Goal: Task Accomplishment & Management: Use online tool/utility

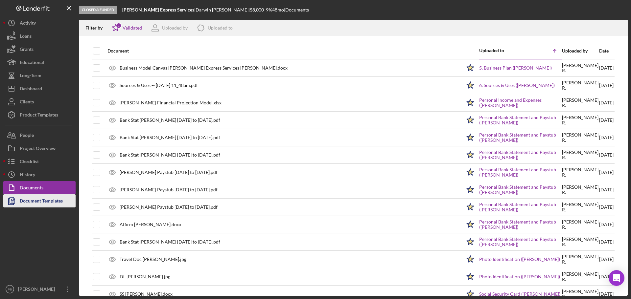
click at [53, 199] on div "Document Templates" at bounding box center [41, 202] width 43 height 15
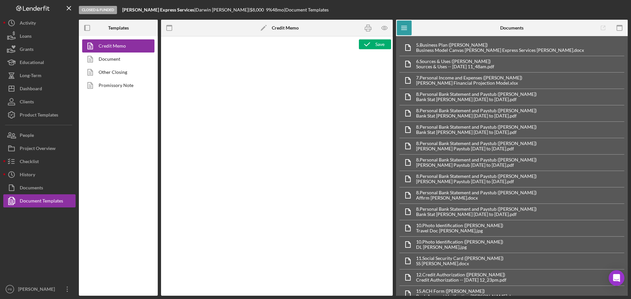
type textarea "<div style="page-break-before: always; clear: both;"> <h2><img src="https://hia…"
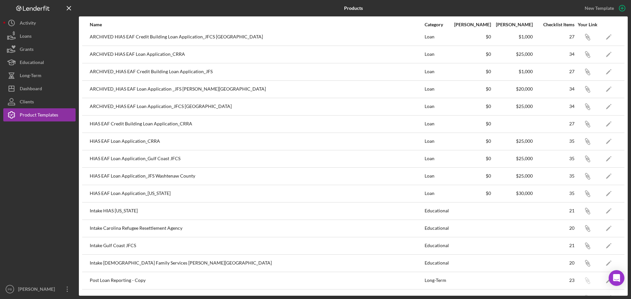
scroll to position [54, 0]
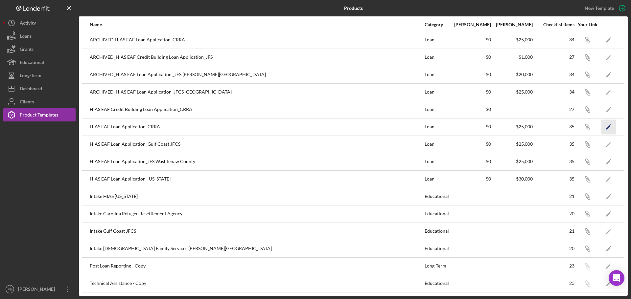
click at [606, 127] on polygon "button" at bounding box center [608, 127] width 5 height 5
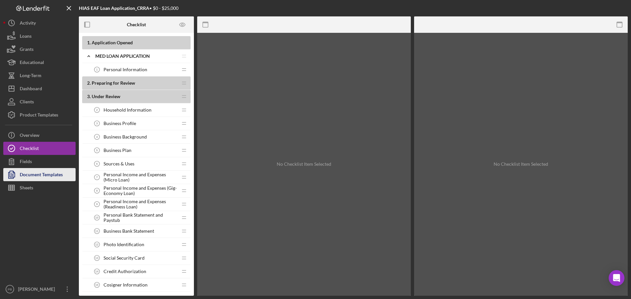
click at [52, 175] on div "Document Templates" at bounding box center [41, 175] width 43 height 15
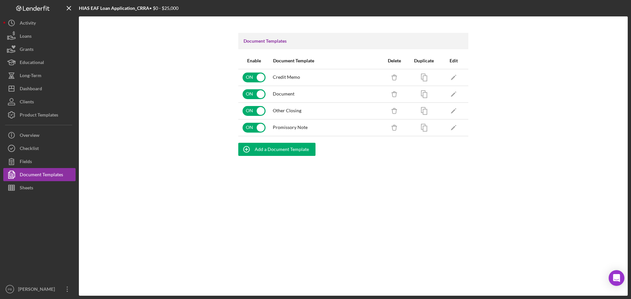
click at [309, 77] on div "Credit Memo" at bounding box center [324, 77] width 103 height 5
click at [307, 96] on div "Document" at bounding box center [324, 93] width 103 height 5
click at [311, 105] on td "Other Closing" at bounding box center [324, 111] width 110 height 17
click at [317, 131] on td "Promissory Note" at bounding box center [324, 127] width 110 height 17
click at [286, 147] on div "Add a Document Template" at bounding box center [282, 149] width 54 height 13
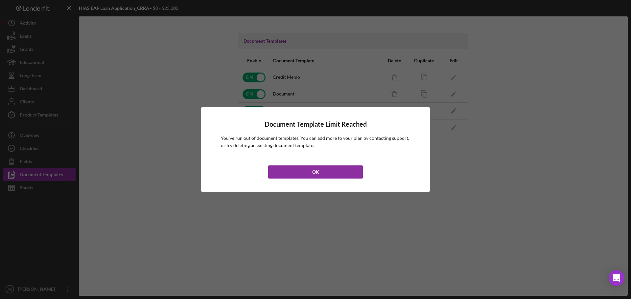
click at [319, 169] on button "OK" at bounding box center [315, 172] width 95 height 13
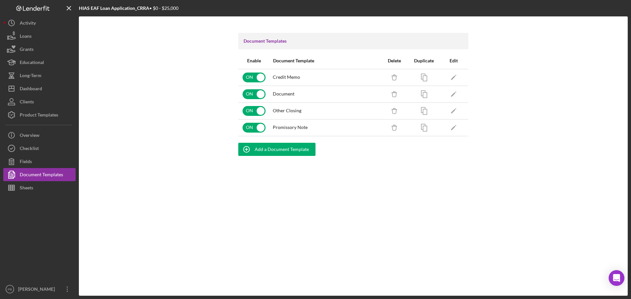
click at [283, 197] on div "Document Templates Enable Document Template Delete Duplicate Edit ON Credit Mem…" at bounding box center [353, 156] width 549 height 280
click at [277, 153] on div "Add a Document Template" at bounding box center [282, 149] width 54 height 13
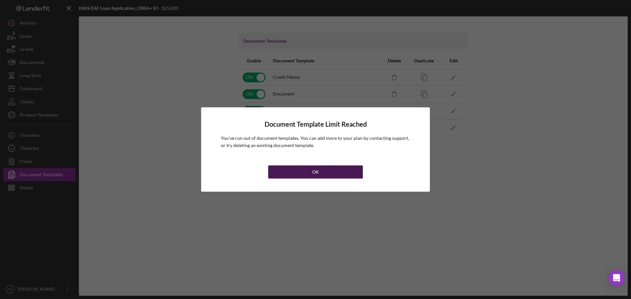
click at [336, 173] on button "OK" at bounding box center [315, 172] width 95 height 13
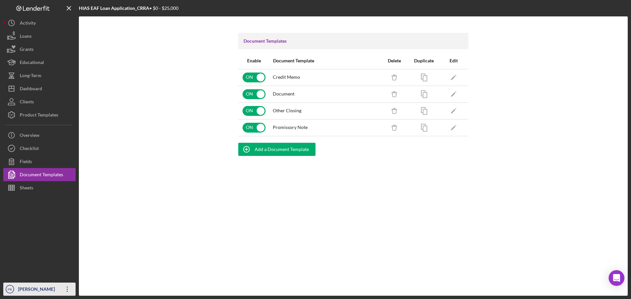
click at [64, 288] on icon "Icon/Overflow" at bounding box center [67, 289] width 16 height 16
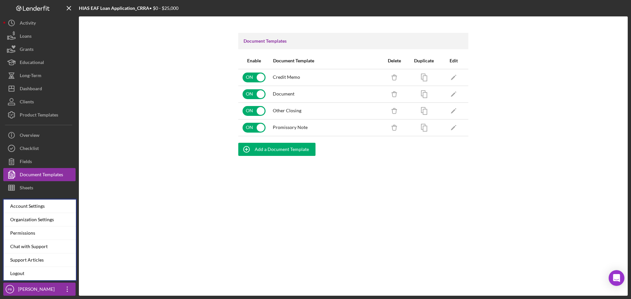
drag, startPoint x: 54, startPoint y: 274, endPoint x: 253, endPoint y: 212, distance: 209.2
click at [253, 212] on div "Document Templates Enable Document Template Delete Duplicate Edit ON Credit Mem…" at bounding box center [353, 156] width 549 height 280
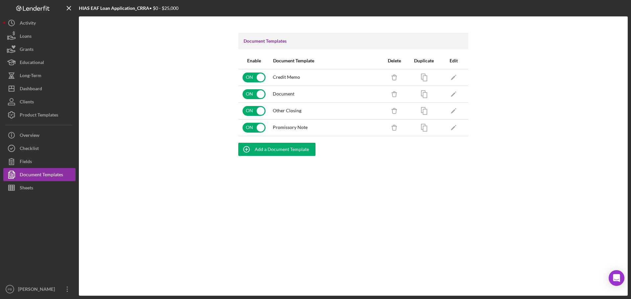
click at [310, 199] on div "Document Templates Enable Document Template Delete Duplicate Edit ON Credit Mem…" at bounding box center [353, 156] width 549 height 280
click at [284, 153] on div "Add a Document Template" at bounding box center [282, 149] width 54 height 13
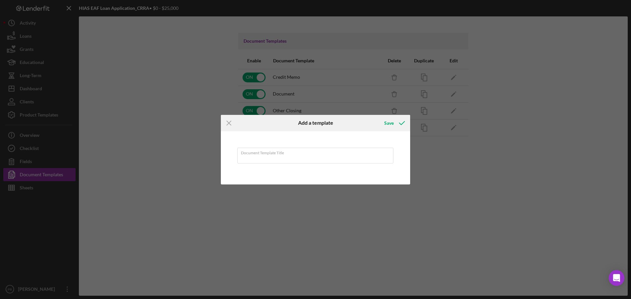
click at [386, 135] on div "Document Template Title" at bounding box center [315, 157] width 189 height 53
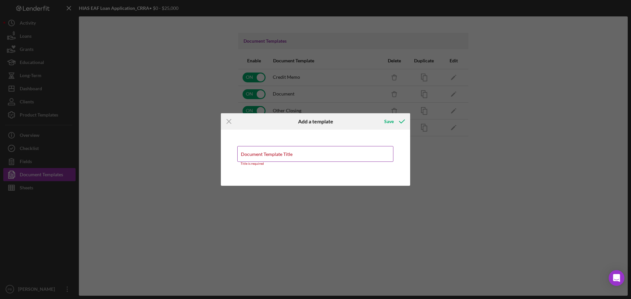
click at [339, 157] on input "Document Template Title" at bounding box center [315, 154] width 156 height 16
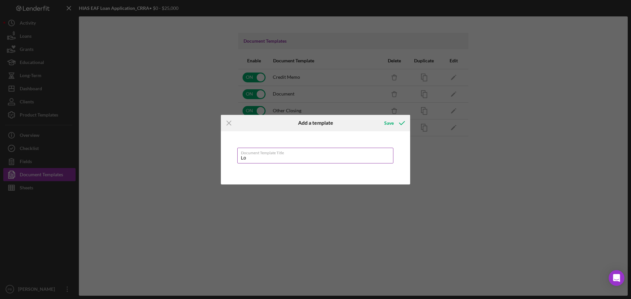
type input "L"
type input "Blank Loan Application"
click at [378, 117] on button "Save" at bounding box center [394, 123] width 33 height 13
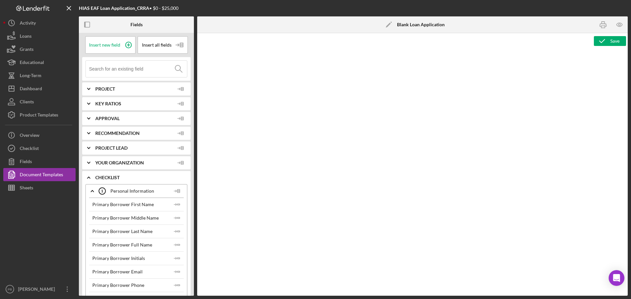
type textarea "Copy and paste, or create, your document template here."
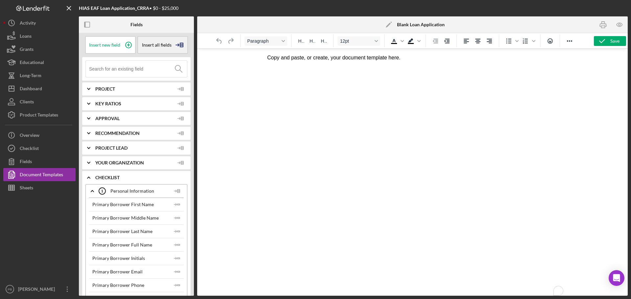
click at [156, 48] on div "Insert all fields" at bounding box center [162, 45] width 51 height 18
click at [166, 77] on div "Insert Table" at bounding box center [161, 77] width 45 height 13
click at [156, 78] on div at bounding box center [136, 69] width 108 height 24
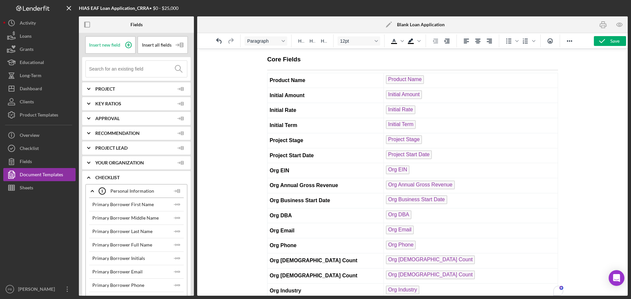
scroll to position [5807, 0]
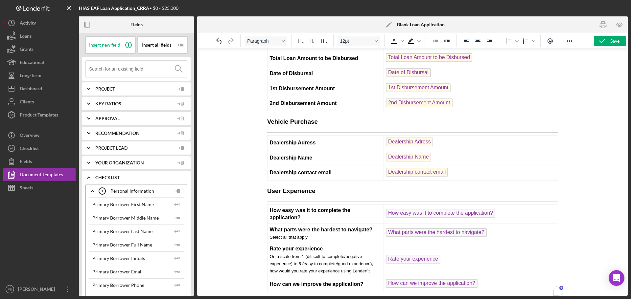
click at [0, 0] on div at bounding box center [0, 0] width 0 height 0
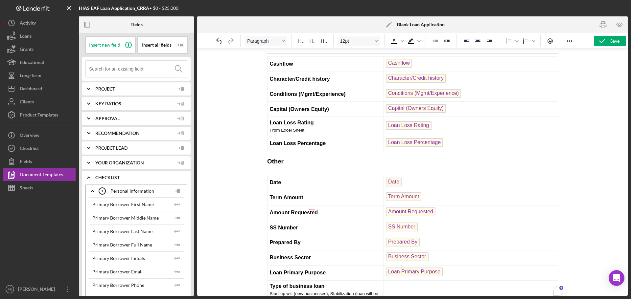
scroll to position [5275, 0]
drag, startPoint x: 561, startPoint y: 257, endPoint x: 841, endPoint y: 159, distance: 296.0
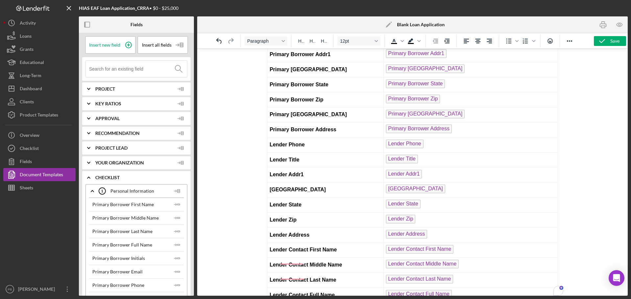
scroll to position [0, 0]
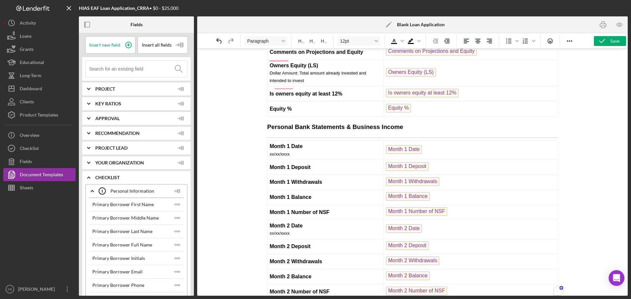
drag, startPoint x: 559, startPoint y: 260, endPoint x: 890, endPoint y: 72, distance: 381.4
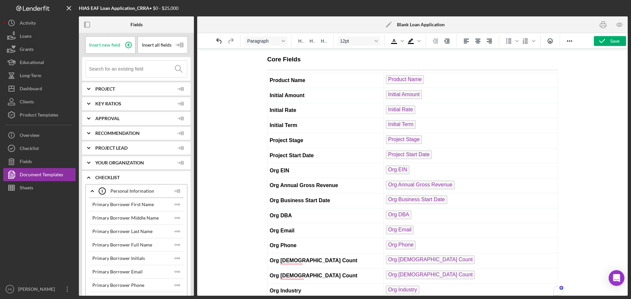
drag, startPoint x: 560, startPoint y: 231, endPoint x: 829, endPoint y: 76, distance: 310.9
click at [602, 26] on icon "button" at bounding box center [603, 24] width 15 height 15
click at [603, 28] on icon "button" at bounding box center [603, 24] width 15 height 15
click at [0, 0] on div at bounding box center [0, 0] width 0 height 0
click at [46, 116] on div "Product Templates" at bounding box center [39, 115] width 38 height 15
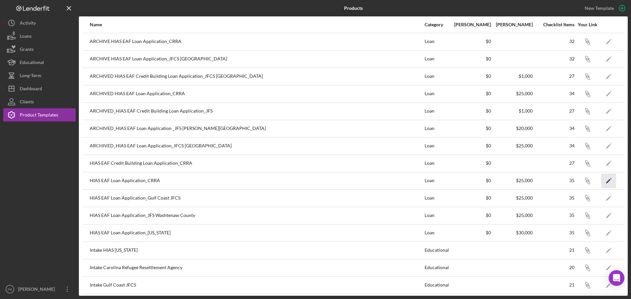
click at [605, 181] on icon "Icon/Edit" at bounding box center [608, 180] width 15 height 15
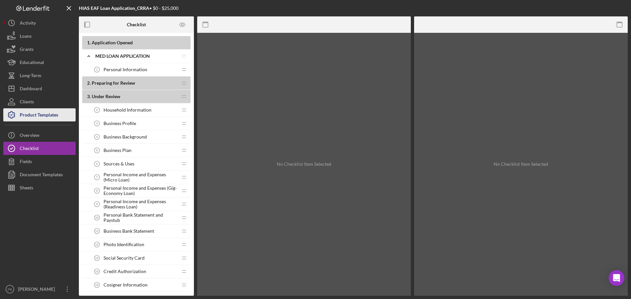
click at [45, 116] on div "Product Templates" at bounding box center [39, 115] width 38 height 15
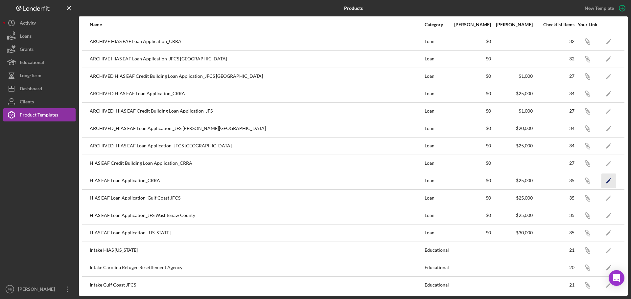
click at [606, 180] on icon "Icon/Edit" at bounding box center [608, 180] width 15 height 15
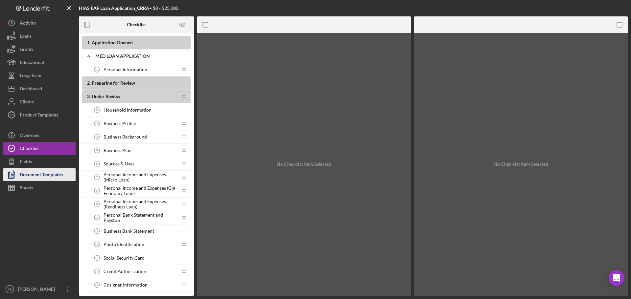
click at [41, 180] on div "Document Templates" at bounding box center [41, 175] width 43 height 15
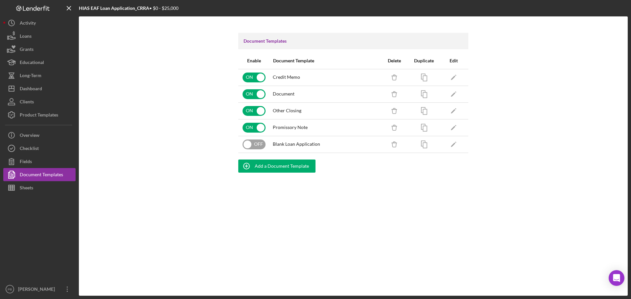
click at [258, 145] on input "checkbox" at bounding box center [253, 145] width 23 height 10
click at [245, 145] on input "checkbox" at bounding box center [253, 145] width 23 height 10
checkbox input "false"
click at [411, 181] on div "Document Templates Enable Document Template Delete Duplicate Edit ON Credit Mem…" at bounding box center [353, 156] width 549 height 280
click at [455, 143] on icon "Icon/Edit" at bounding box center [453, 144] width 15 height 15
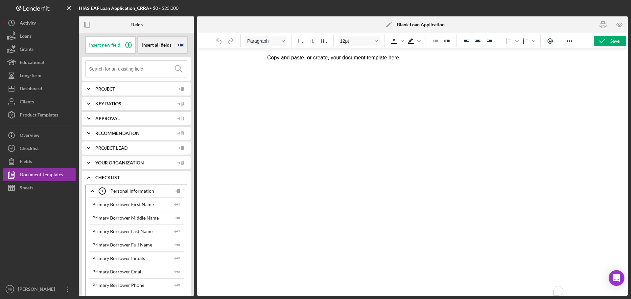
click at [155, 44] on span "Insert all fields" at bounding box center [157, 44] width 30 height 5
click at [165, 79] on div "Insert Table" at bounding box center [161, 77] width 45 height 13
click at [151, 77] on input at bounding box center [138, 69] width 98 height 16
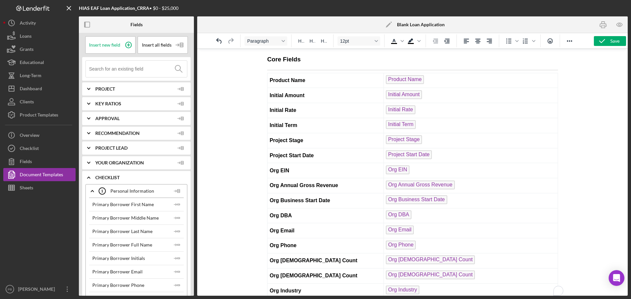
scroll to position [5807, 0]
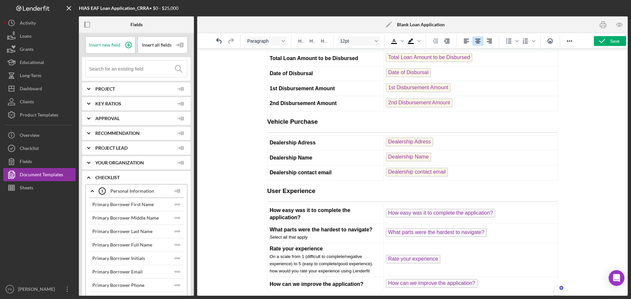
drag, startPoint x: 606, startPoint y: 41, endPoint x: 477, endPoint y: 43, distance: 128.5
click at [605, 41] on icon "button" at bounding box center [602, 41] width 16 height 16
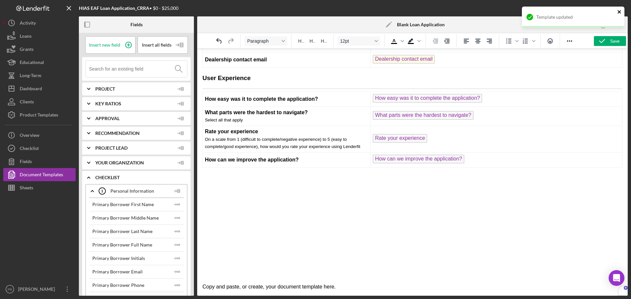
scroll to position [5726, 0]
click at [619, 12] on icon "close" at bounding box center [618, 11] width 3 height 3
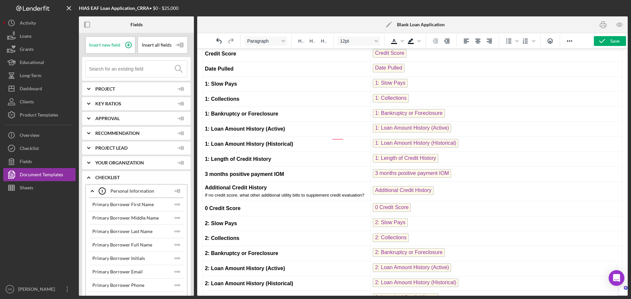
scroll to position [3557, 0]
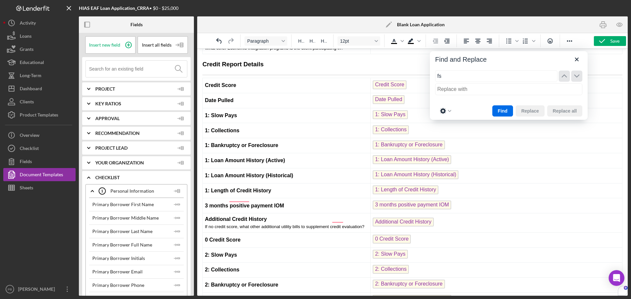
type input "f"
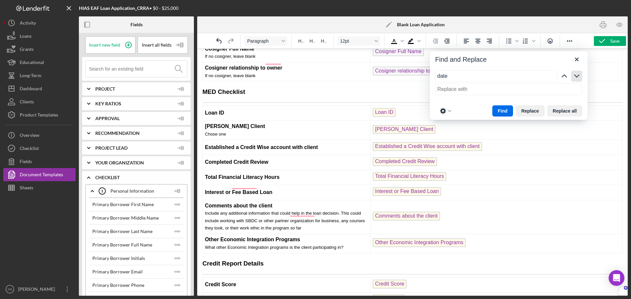
click at [0, 0] on icon "button" at bounding box center [0, 0] width 0 height 0
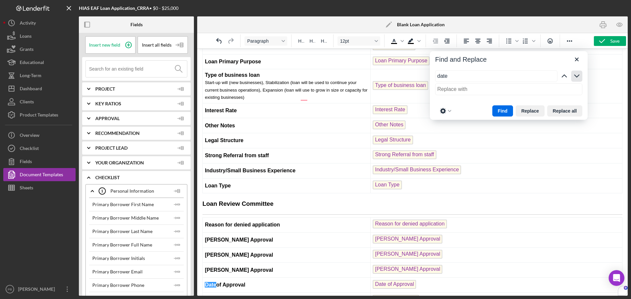
click at [0, 0] on icon "button" at bounding box center [0, 0] width 0 height 0
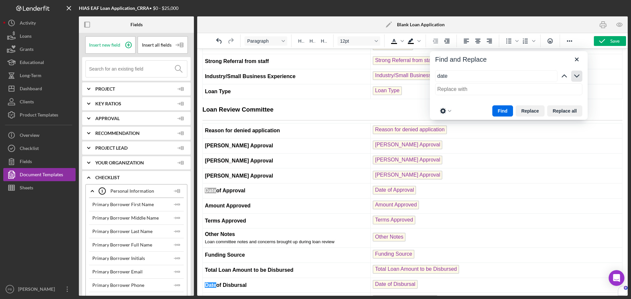
click at [0, 0] on icon "button" at bounding box center [0, 0] width 0 height 0
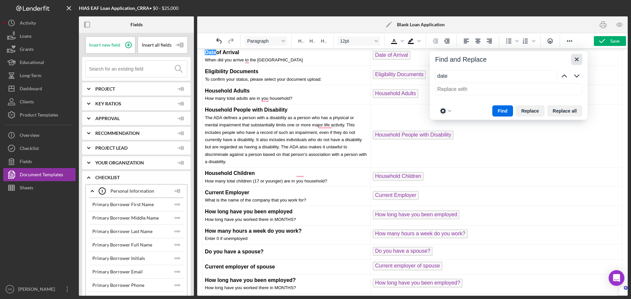
type input "date"
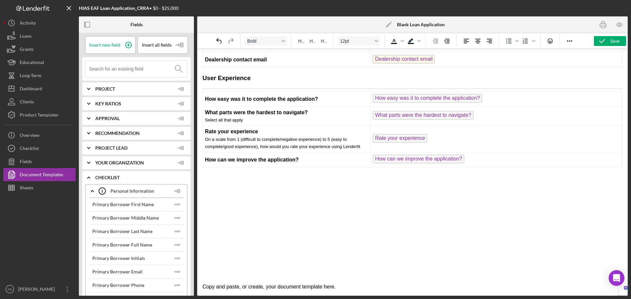
click at [311, 216] on p "Copy and paste, or create, your document template here." at bounding box center [412, 232] width 420 height 118
click at [289, 209] on p "Copy and paste, or create, your document template here." at bounding box center [412, 232] width 420 height 118
click at [51, 36] on button "Loans" at bounding box center [39, 36] width 72 height 13
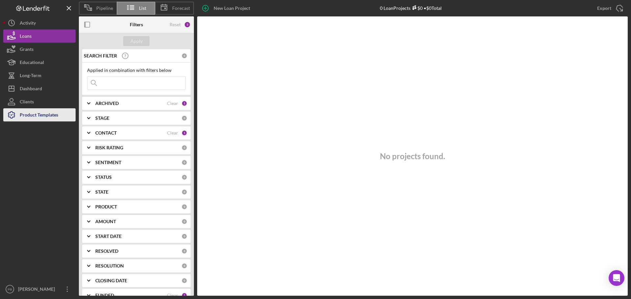
click at [54, 118] on div "Product Templates" at bounding box center [39, 115] width 38 height 15
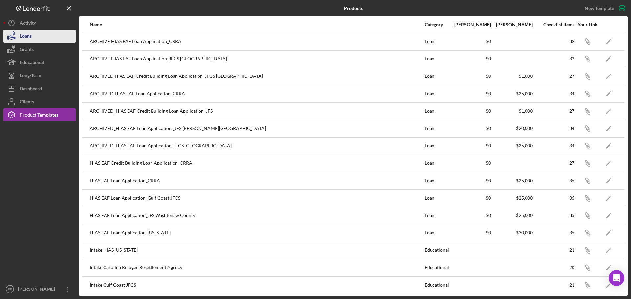
click at [41, 37] on button "Loans" at bounding box center [39, 36] width 72 height 13
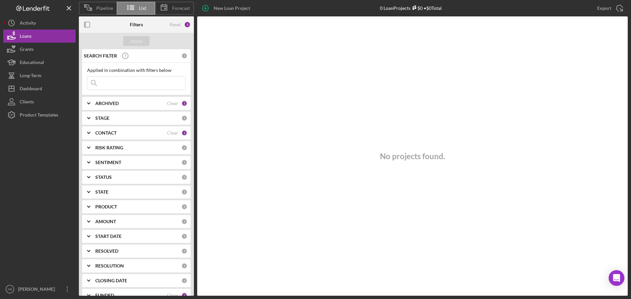
scroll to position [26, 0]
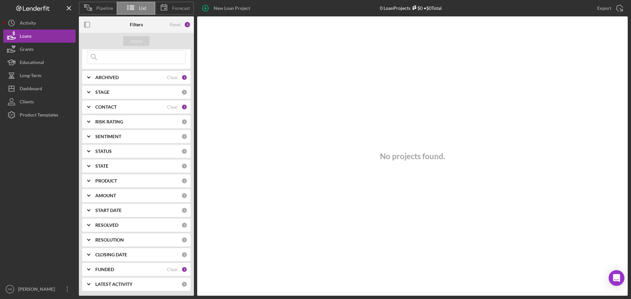
click at [178, 7] on span "Forecast" at bounding box center [181, 8] width 18 height 5
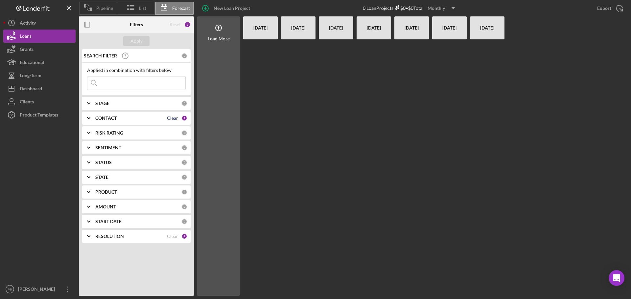
click at [174, 118] on div "Clear" at bounding box center [172, 118] width 11 height 5
click at [137, 41] on div "Apply" at bounding box center [136, 41] width 12 height 10
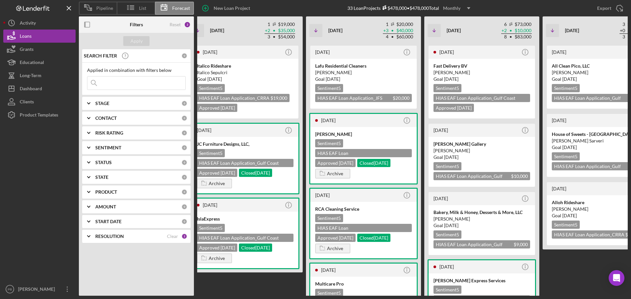
scroll to position [0, 54]
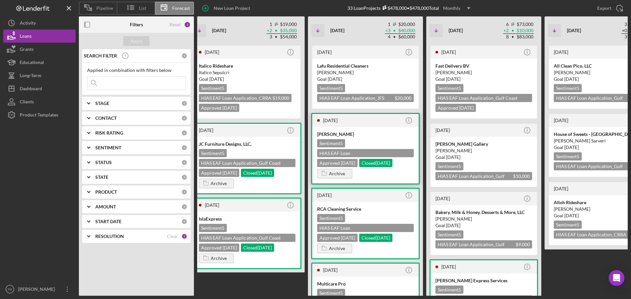
click at [388, 162] on div "Closed [DATE]" at bounding box center [375, 163] width 33 height 8
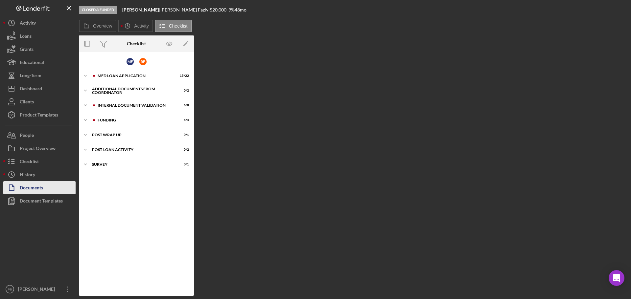
click at [42, 188] on div "Documents" at bounding box center [31, 188] width 23 height 15
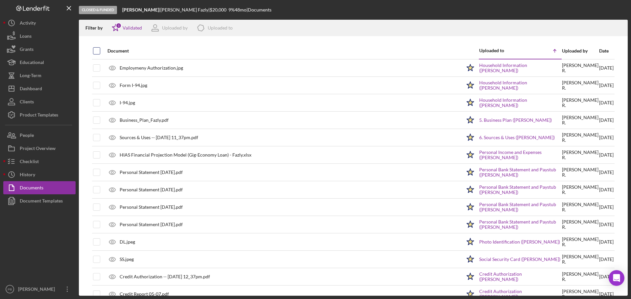
click at [97, 53] on input "checkbox" at bounding box center [96, 51] width 7 height 7
checkbox input "true"
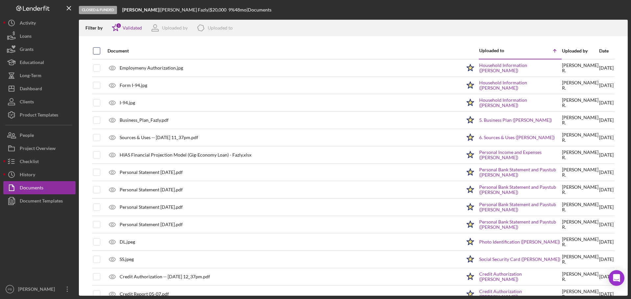
checkbox input "true"
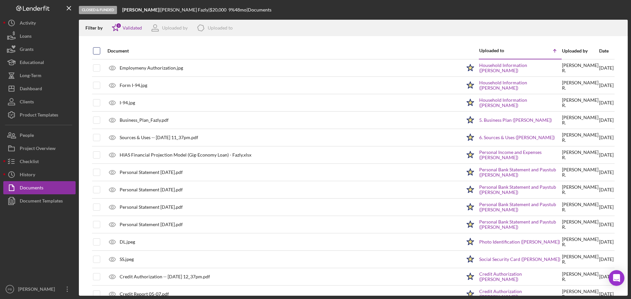
checkbox input "true"
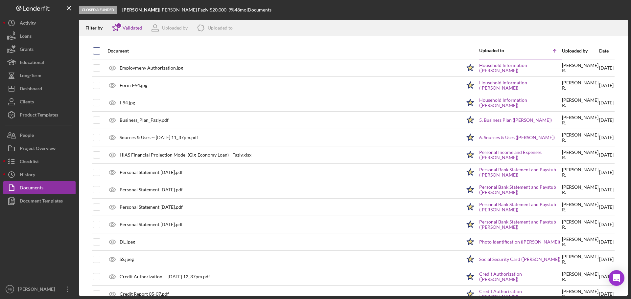
checkbox input "true"
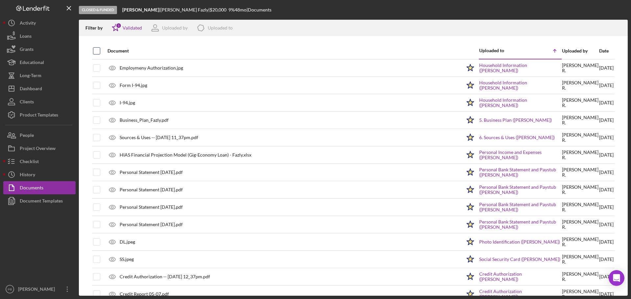
checkbox input "true"
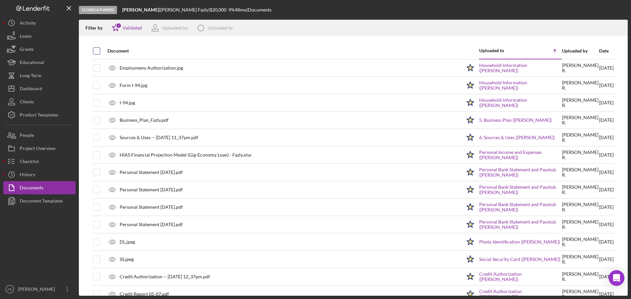
checkbox input "true"
click at [619, 27] on line "button" at bounding box center [619, 29] width 0 height 4
click at [52, 201] on div "Document Templates" at bounding box center [41, 202] width 43 height 15
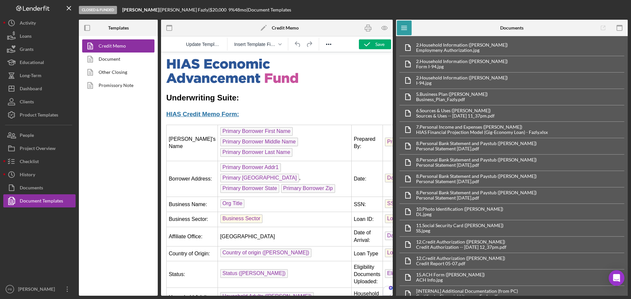
click at [70, 162] on icon "Icon/Menu Close" at bounding box center [80, 166] width 43 height 9
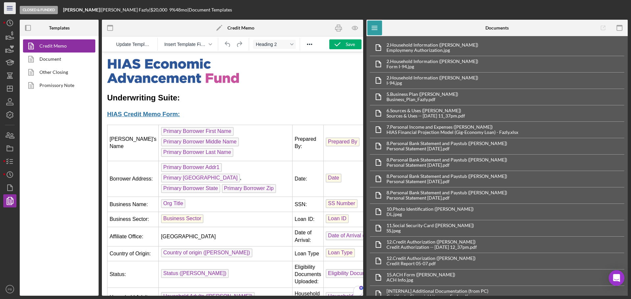
click at [11, 10] on icon "Icon/Menu" at bounding box center [10, 8] width 15 height 15
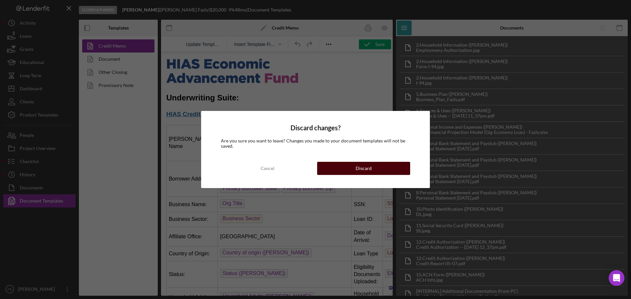
click at [368, 169] on div "Discard" at bounding box center [364, 168] width 16 height 13
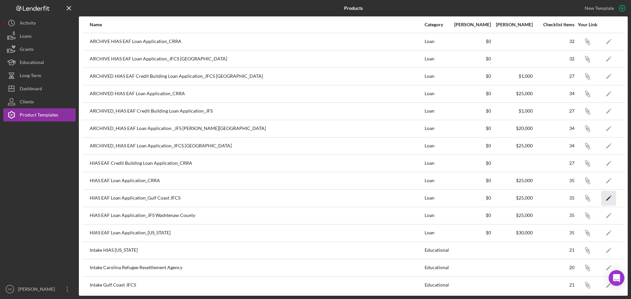
click at [603, 196] on icon "Icon/Edit" at bounding box center [608, 198] width 15 height 15
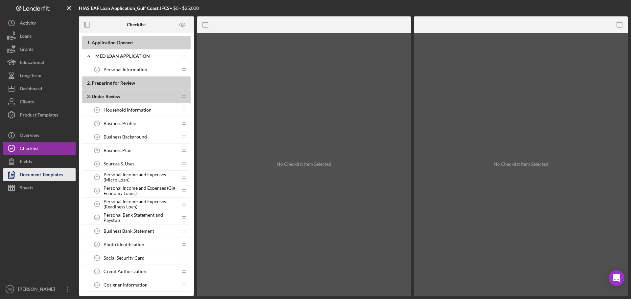
click at [44, 175] on div "Document Templates" at bounding box center [41, 175] width 43 height 15
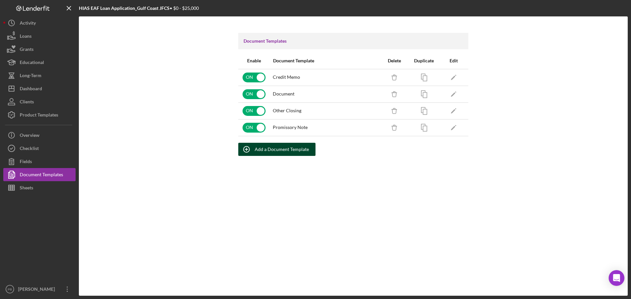
click at [290, 149] on div "Add a Document Template" at bounding box center [282, 149] width 54 height 13
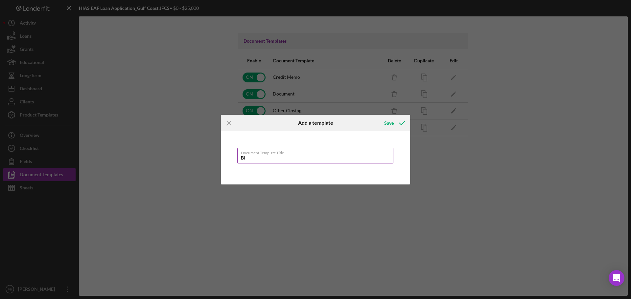
type input "B"
type input "L"
type input "Loan Application"
click at [384, 122] on button "Save" at bounding box center [394, 123] width 33 height 13
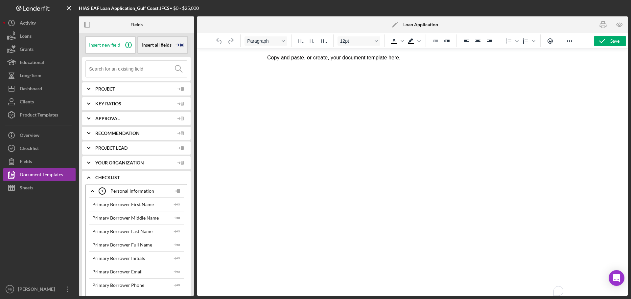
click at [162, 42] on div "Insert all fields" at bounding box center [162, 45] width 51 height 18
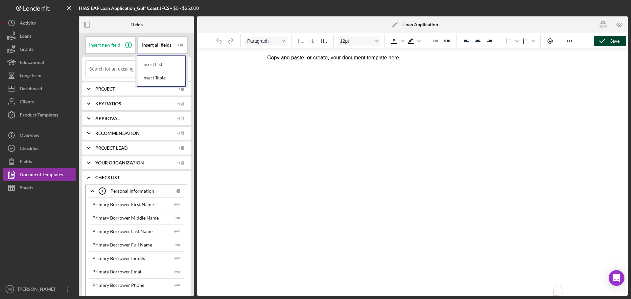
drag, startPoint x: 155, startPoint y: 78, endPoint x: 624, endPoint y: 40, distance: 470.7
click at [155, 77] on div "Insert Table" at bounding box center [161, 77] width 45 height 13
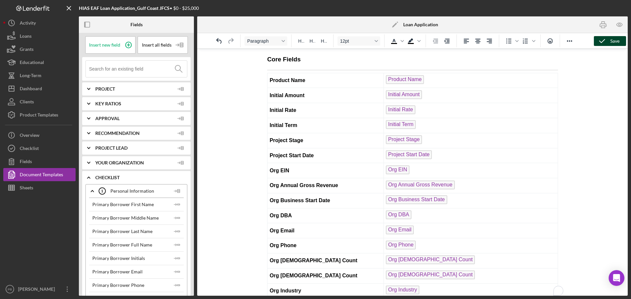
click at [609, 44] on button "Save" at bounding box center [610, 41] width 32 height 10
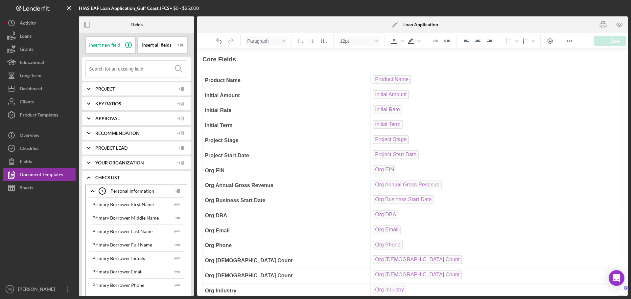
scroll to position [5726, 0]
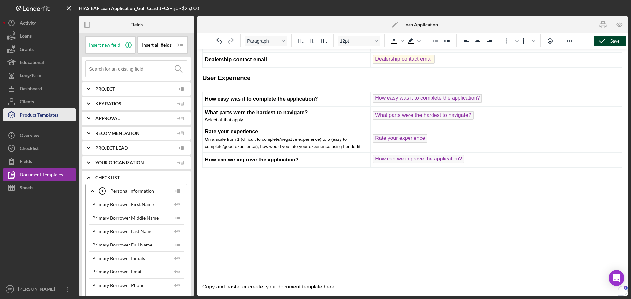
click at [49, 112] on div "Product Templates" at bounding box center [39, 115] width 38 height 15
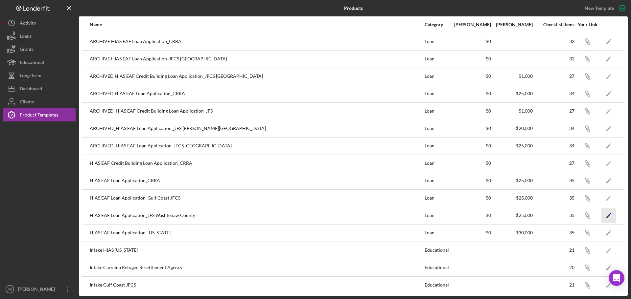
click at [604, 216] on icon "Icon/Edit" at bounding box center [608, 215] width 15 height 15
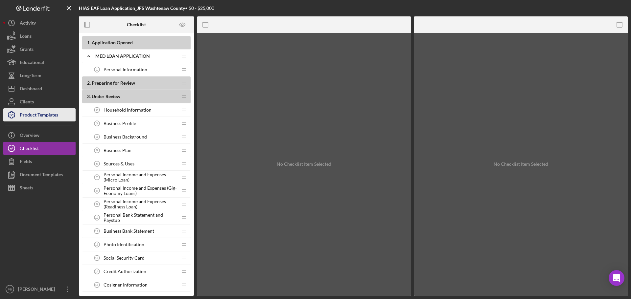
click at [42, 118] on div "Product Templates" at bounding box center [39, 115] width 38 height 15
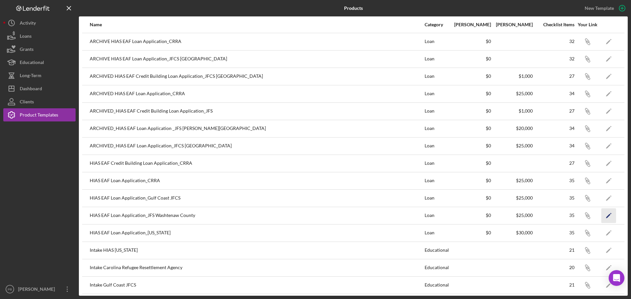
click at [605, 214] on icon "Icon/Edit" at bounding box center [608, 215] width 15 height 15
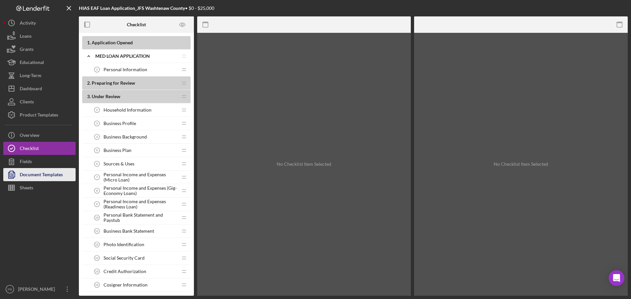
click at [40, 172] on div "Document Templates" at bounding box center [41, 175] width 43 height 15
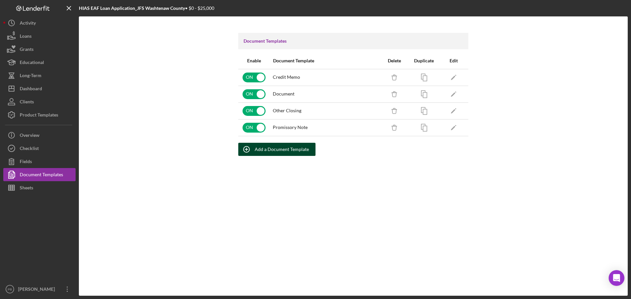
click at [272, 149] on div "Add a Document Template" at bounding box center [282, 149] width 54 height 13
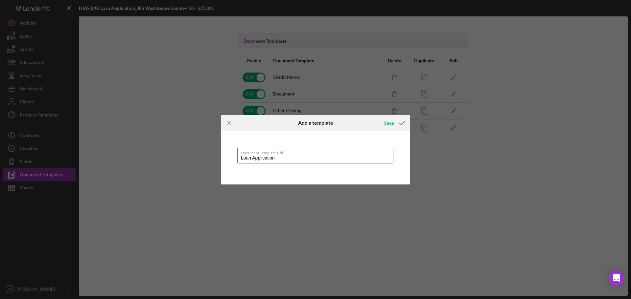
type input "Loan Application"
click at [378, 117] on button "Save" at bounding box center [394, 123] width 33 height 13
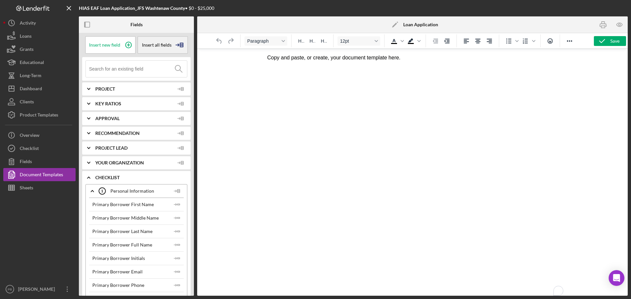
click at [159, 45] on span "Insert all fields" at bounding box center [157, 44] width 30 height 5
click at [157, 76] on div "Insert Table" at bounding box center [161, 77] width 45 height 13
click at [604, 41] on icon "button" at bounding box center [602, 41] width 16 height 16
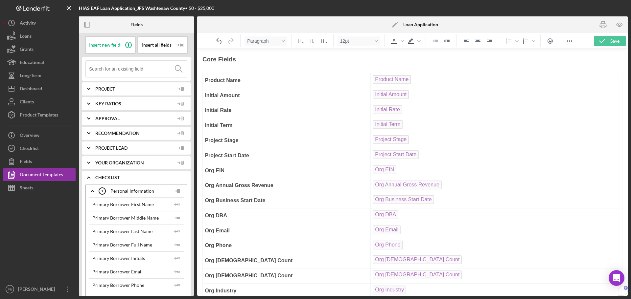
scroll to position [5726, 0]
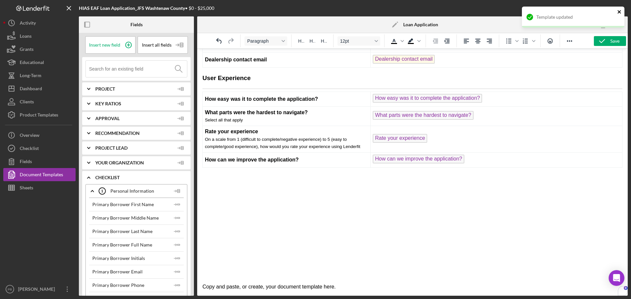
click at [619, 10] on icon "close" at bounding box center [619, 11] width 5 height 5
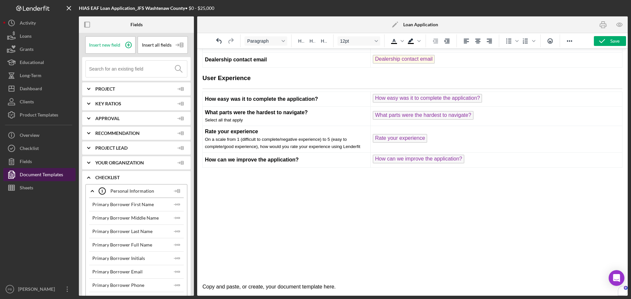
drag, startPoint x: 48, startPoint y: 177, endPoint x: 55, endPoint y: 177, distance: 7.3
click at [48, 177] on div "Document Templates" at bounding box center [41, 175] width 43 height 15
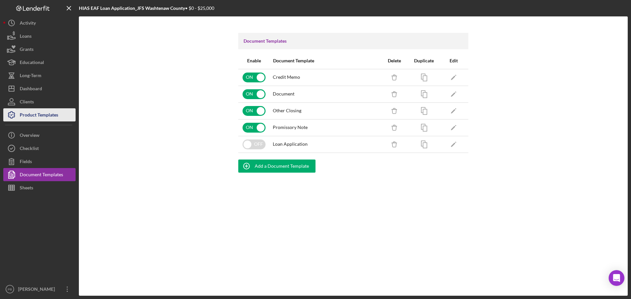
click at [39, 113] on div "Product Templates" at bounding box center [39, 115] width 38 height 15
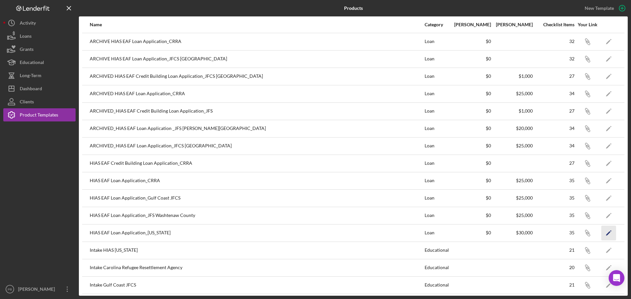
click at [606, 233] on polygon "button" at bounding box center [608, 233] width 5 height 5
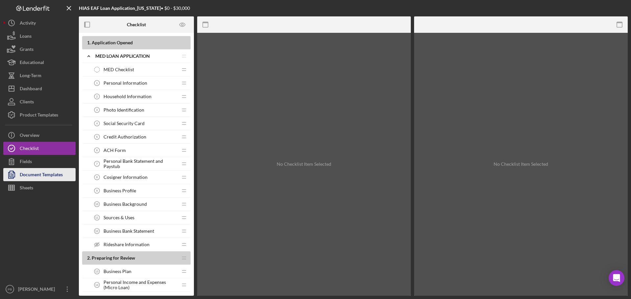
click at [49, 175] on div "Document Templates" at bounding box center [41, 175] width 43 height 15
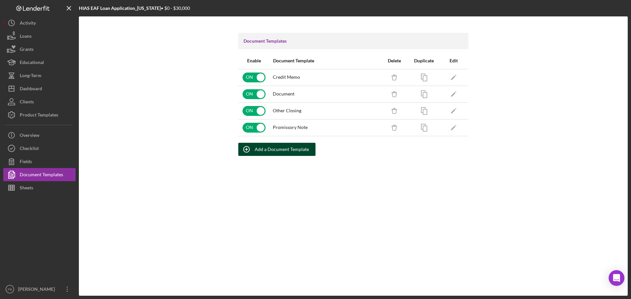
click at [287, 149] on div "Add a Document Template" at bounding box center [282, 149] width 54 height 13
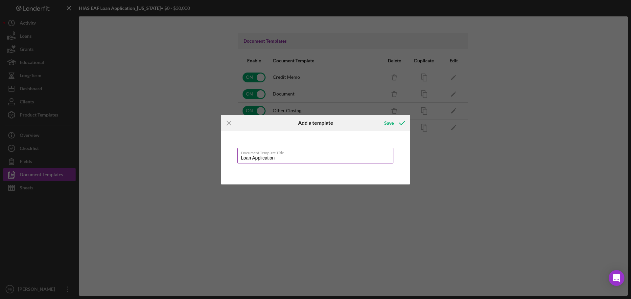
type input "Loan Application"
click at [378, 117] on button "Save" at bounding box center [394, 123] width 33 height 13
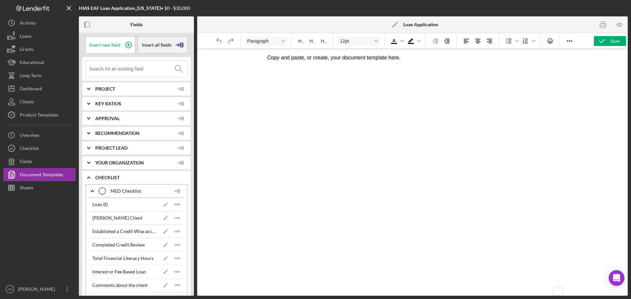
click at [152, 48] on div "Insert all fields" at bounding box center [162, 45] width 51 height 18
drag, startPoint x: 158, startPoint y: 74, endPoint x: 624, endPoint y: 168, distance: 475.5
click at [158, 75] on div "Insert Table" at bounding box center [161, 77] width 45 height 13
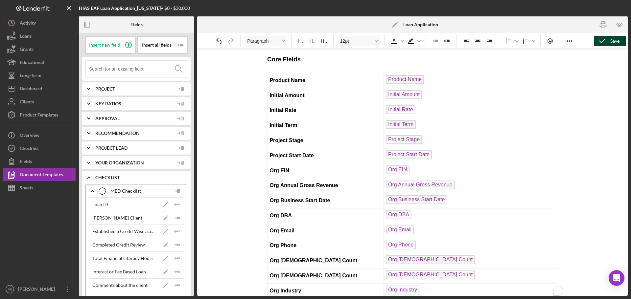
scroll to position [5807, 0]
click at [604, 40] on icon "button" at bounding box center [602, 41] width 16 height 16
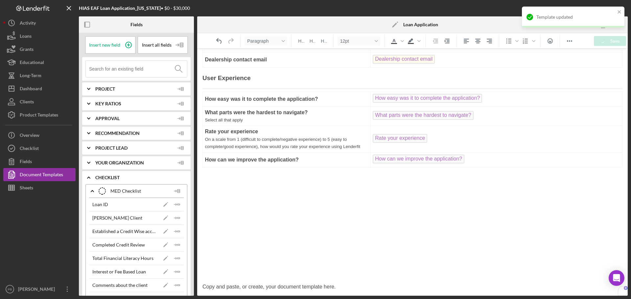
scroll to position [5726, 0]
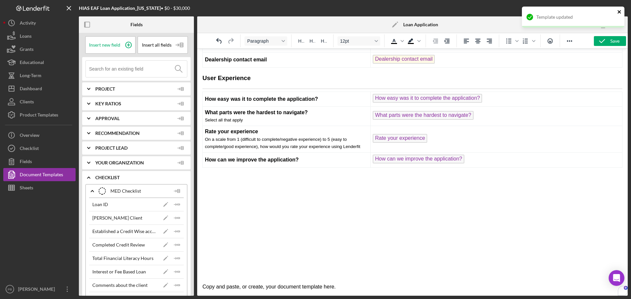
click at [619, 11] on icon "close" at bounding box center [619, 11] width 5 height 5
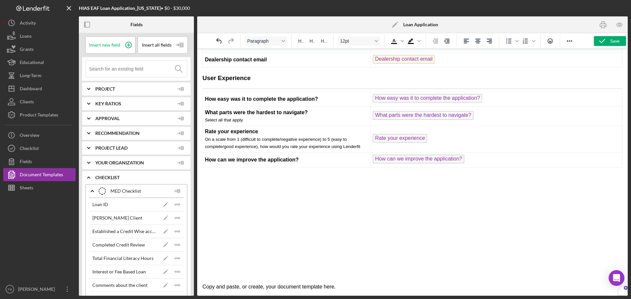
drag, startPoint x: 49, startPoint y: 34, endPoint x: 220, endPoint y: 82, distance: 177.9
click at [49, 34] on button "Loans" at bounding box center [39, 36] width 72 height 13
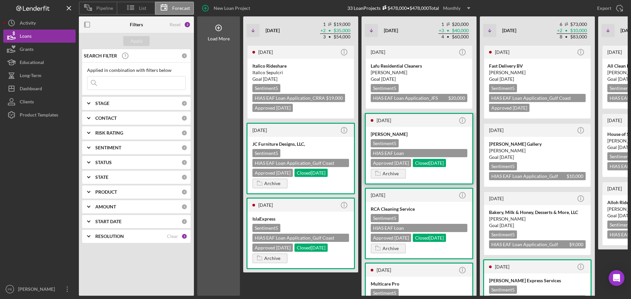
click at [458, 166] on div "Sentiment 5 HIAS EAF Loan Application_[US_STATE] $20,000 Approved [DATE] Closed…" at bounding box center [419, 153] width 97 height 28
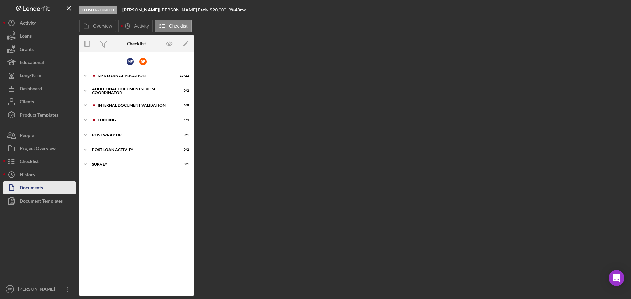
click at [58, 189] on button "Documents" at bounding box center [39, 187] width 72 height 13
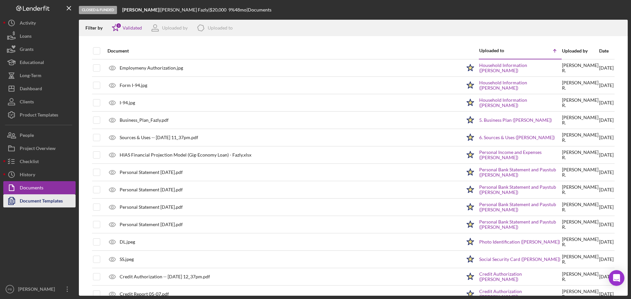
click at [63, 201] on div "Document Templates" at bounding box center [41, 202] width 43 height 15
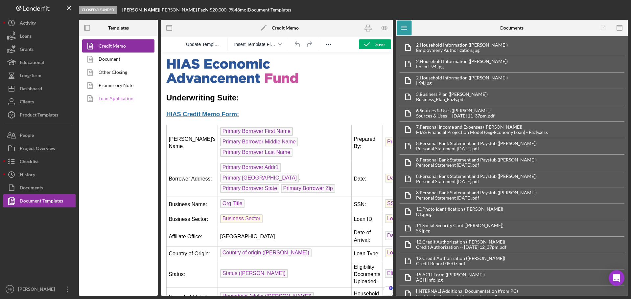
click at [111, 100] on link "Loan Application" at bounding box center [116, 98] width 69 height 13
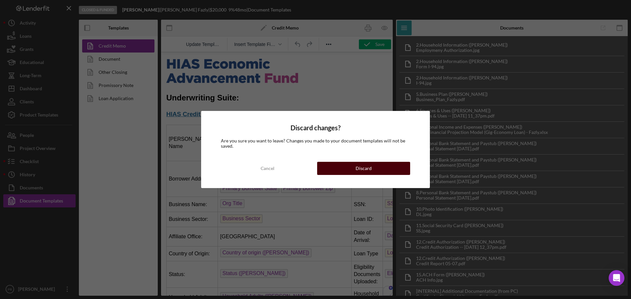
click at [361, 166] on div "Discard" at bounding box center [364, 168] width 16 height 13
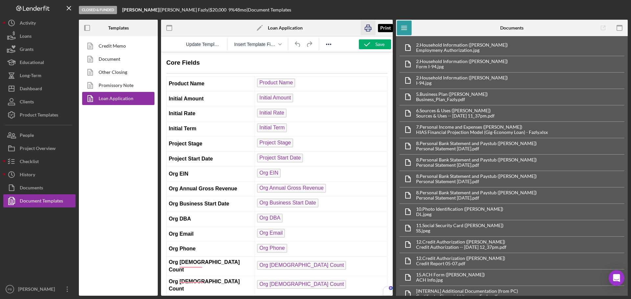
click at [367, 26] on icon "button" at bounding box center [368, 28] width 15 height 15
